Goal: Task Accomplishment & Management: Manage account settings

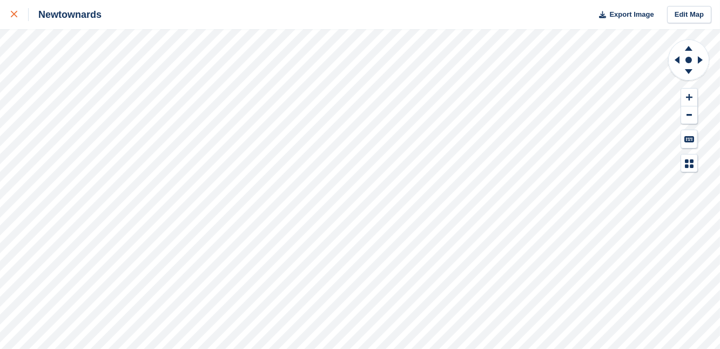
click at [13, 11] on div at bounding box center [20, 14] width 18 height 13
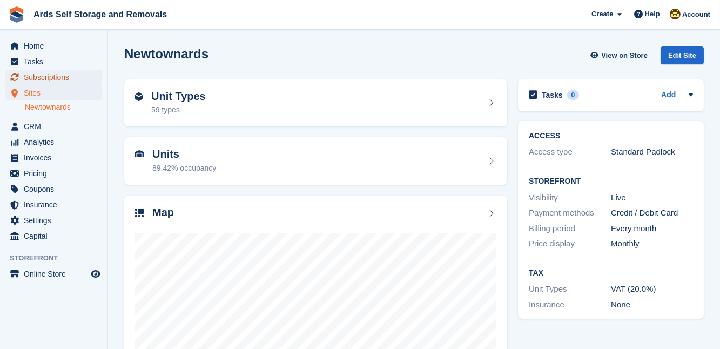
click at [43, 75] on span "Subscriptions" at bounding box center [56, 77] width 65 height 15
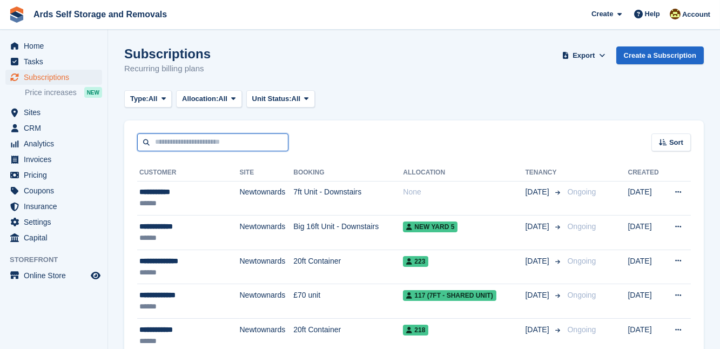
click at [171, 140] on input "text" at bounding box center [212, 142] width 151 height 18
type input "****"
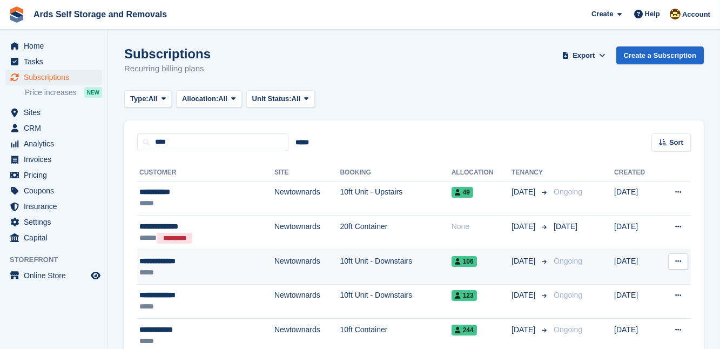
click at [294, 262] on td "Newtownards" at bounding box center [307, 267] width 66 height 35
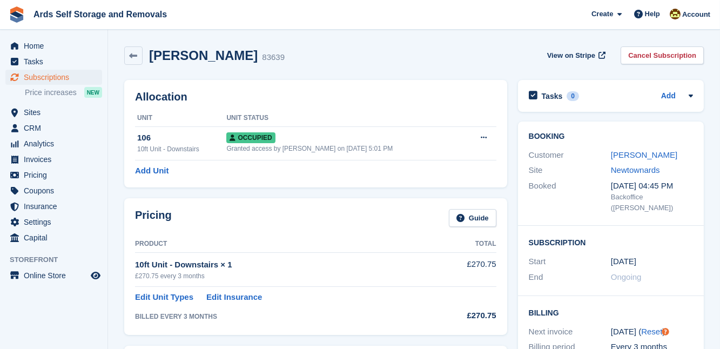
click at [516, 253] on div "Booking Customer Paul McBurney Site Newtownards Booked 28 Apr, 04:45 PM Backoff…" at bounding box center [611, 330] width 197 height 428
